Goal: Task Accomplishment & Management: Manage account settings

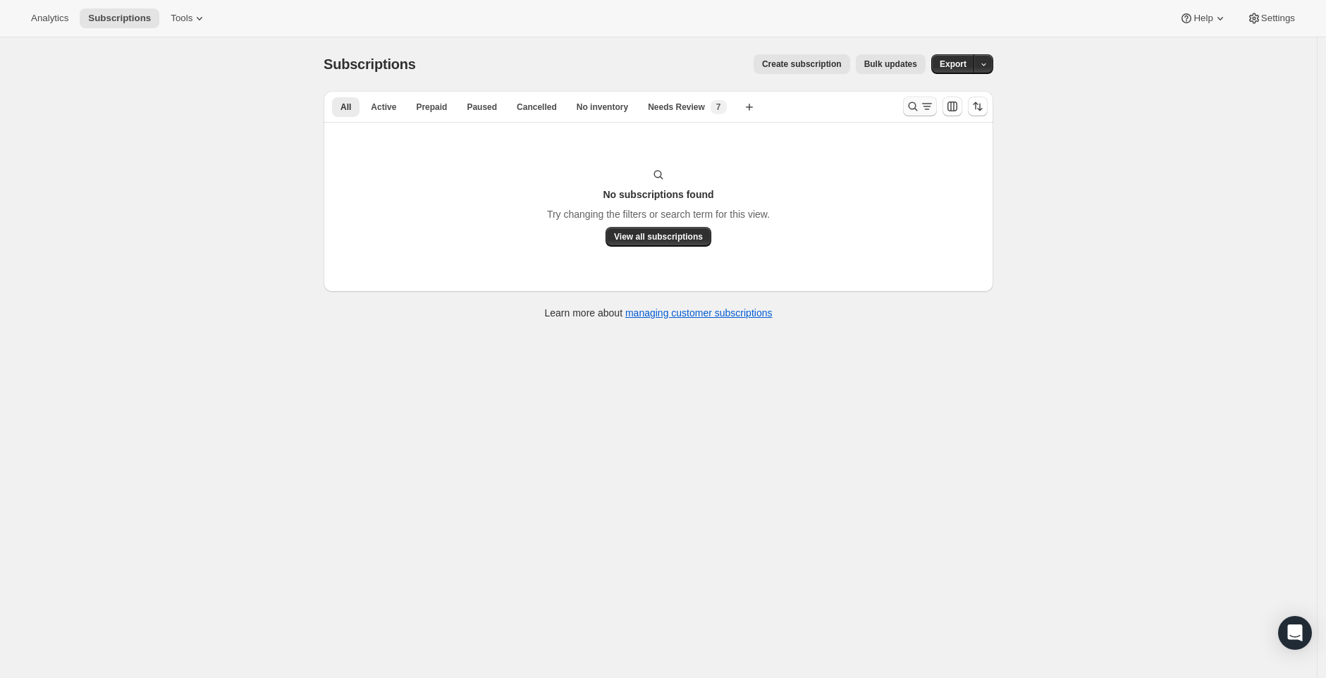
click at [914, 105] on icon "Search and filter results" at bounding box center [913, 106] width 9 height 9
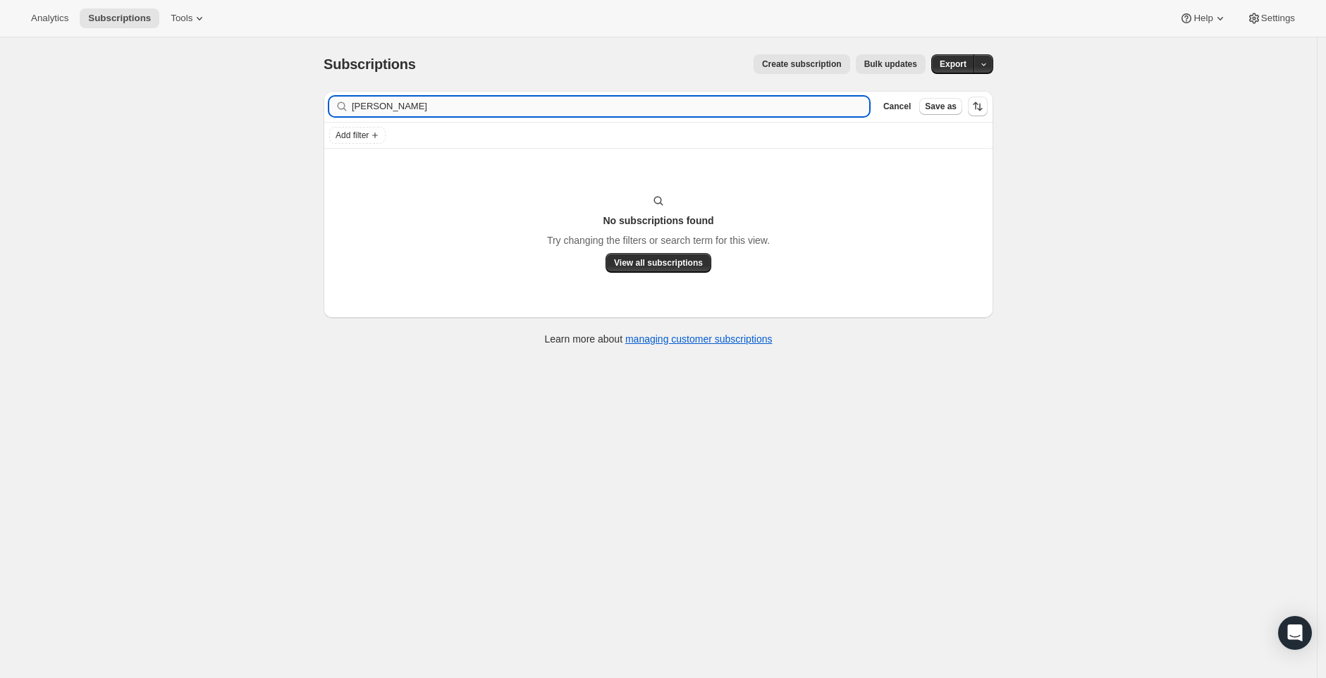
click at [425, 100] on input "Heather Perkins" at bounding box center [610, 107] width 517 height 20
click at [517, 103] on input "Bazemore, Jaida (3591)" at bounding box center [610, 107] width 517 height 20
type input "Bazemore"
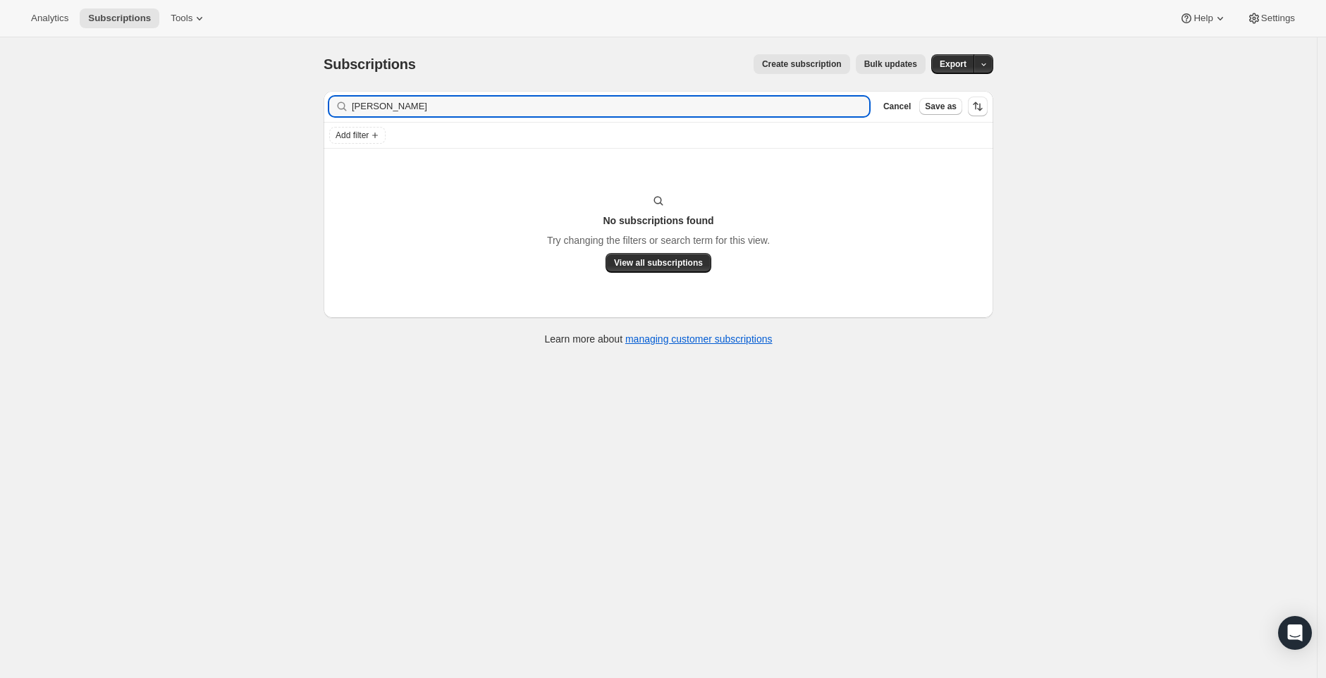
click at [411, 118] on div "Filter subscribers Bazemore Clear Cancel Save as" at bounding box center [659, 106] width 670 height 31
click at [411, 111] on input "Bazemore" at bounding box center [598, 107] width 492 height 20
drag, startPoint x: 477, startPoint y: 115, endPoint x: 288, endPoint y: 114, distance: 188.2
click at [288, 114] on div "Subscriptions. This page is ready Subscriptions Create subscription Bulk update…" at bounding box center [658, 376] width 1317 height 678
click at [387, 106] on input "Bazemore" at bounding box center [598, 107] width 492 height 20
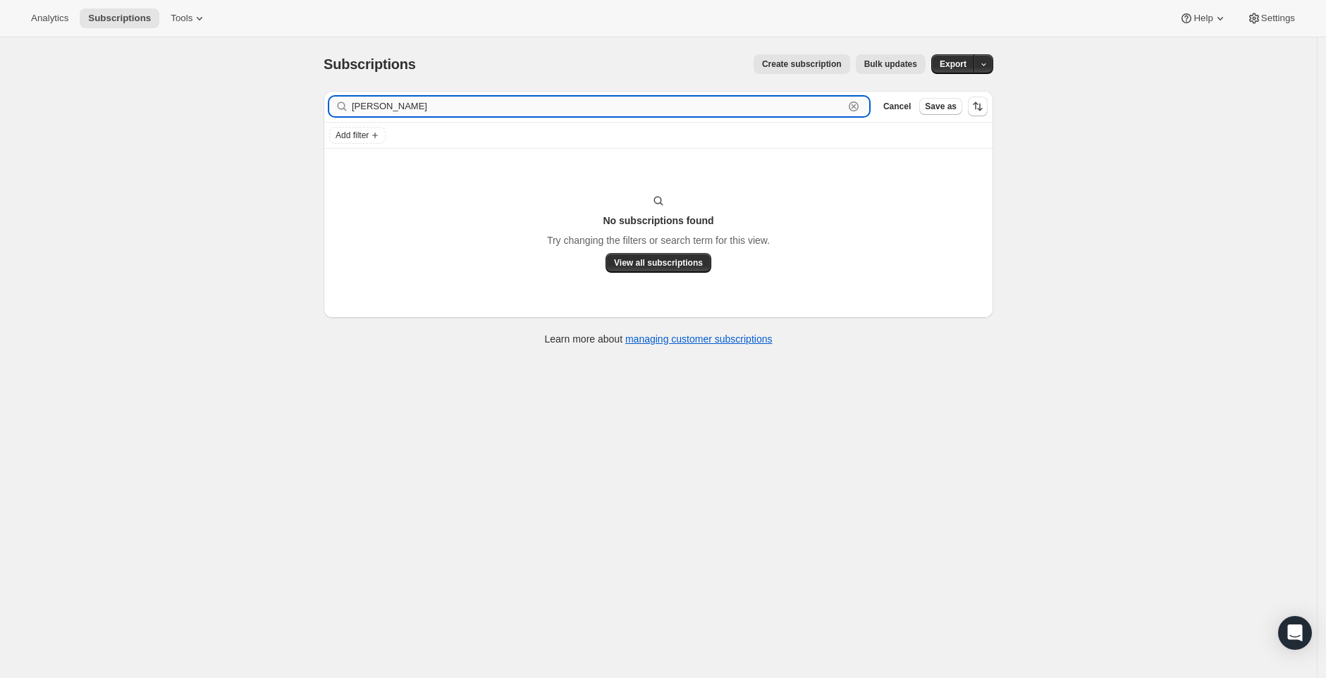
click at [387, 106] on input "Bazemore" at bounding box center [598, 107] width 492 height 20
